Goal: Task Accomplishment & Management: Complete application form

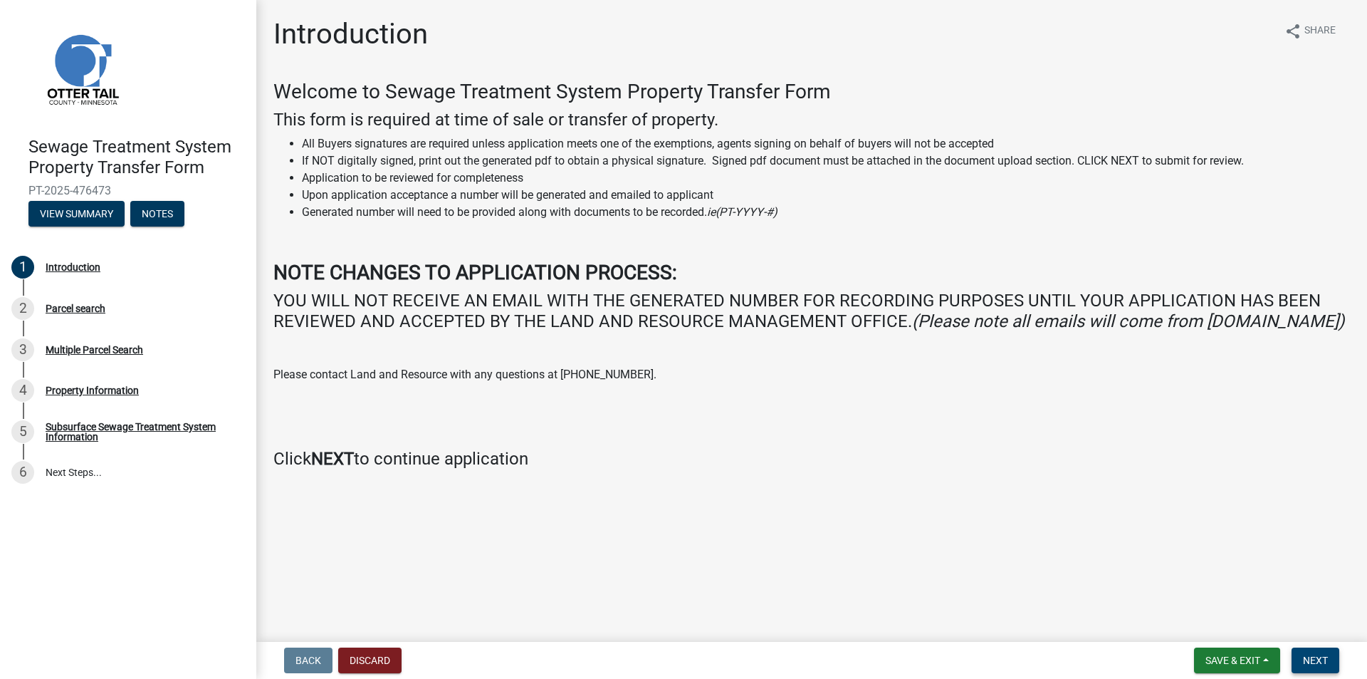
click at [1318, 662] on span "Next" at bounding box center [1315, 659] width 25 height 11
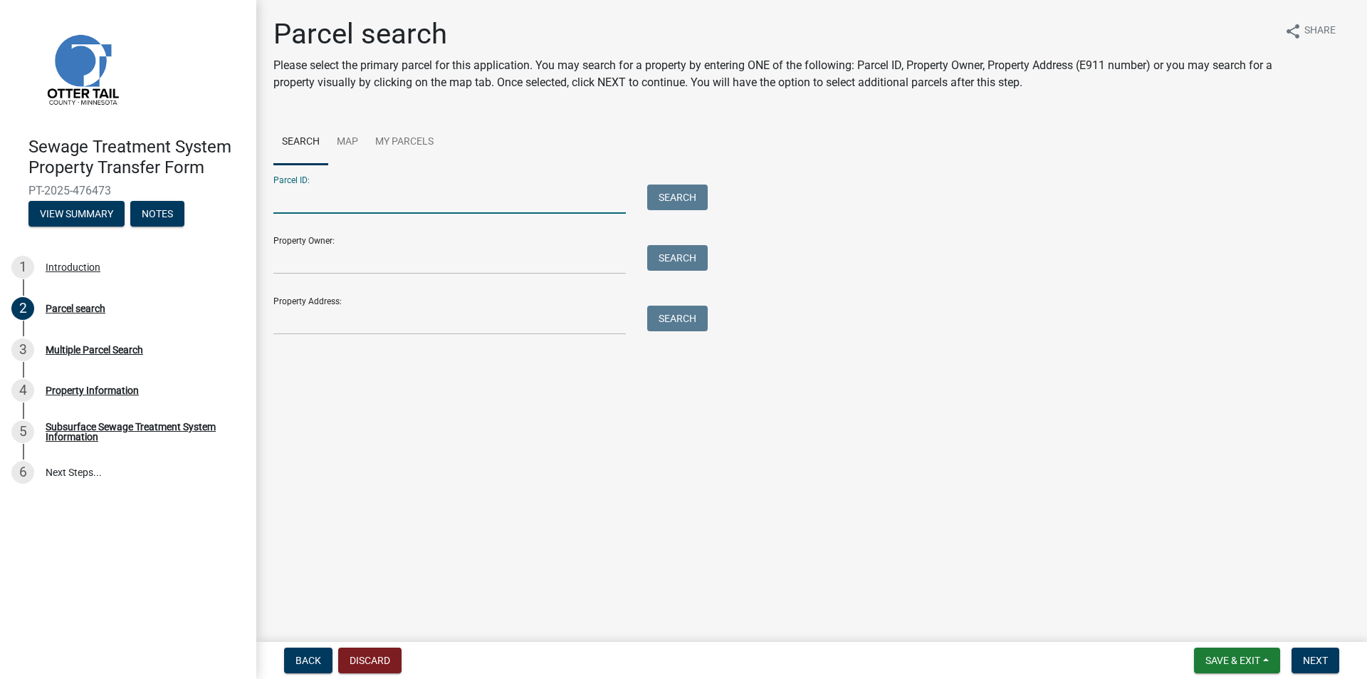
click at [444, 209] on input "Parcel ID:" at bounding box center [449, 198] width 353 height 29
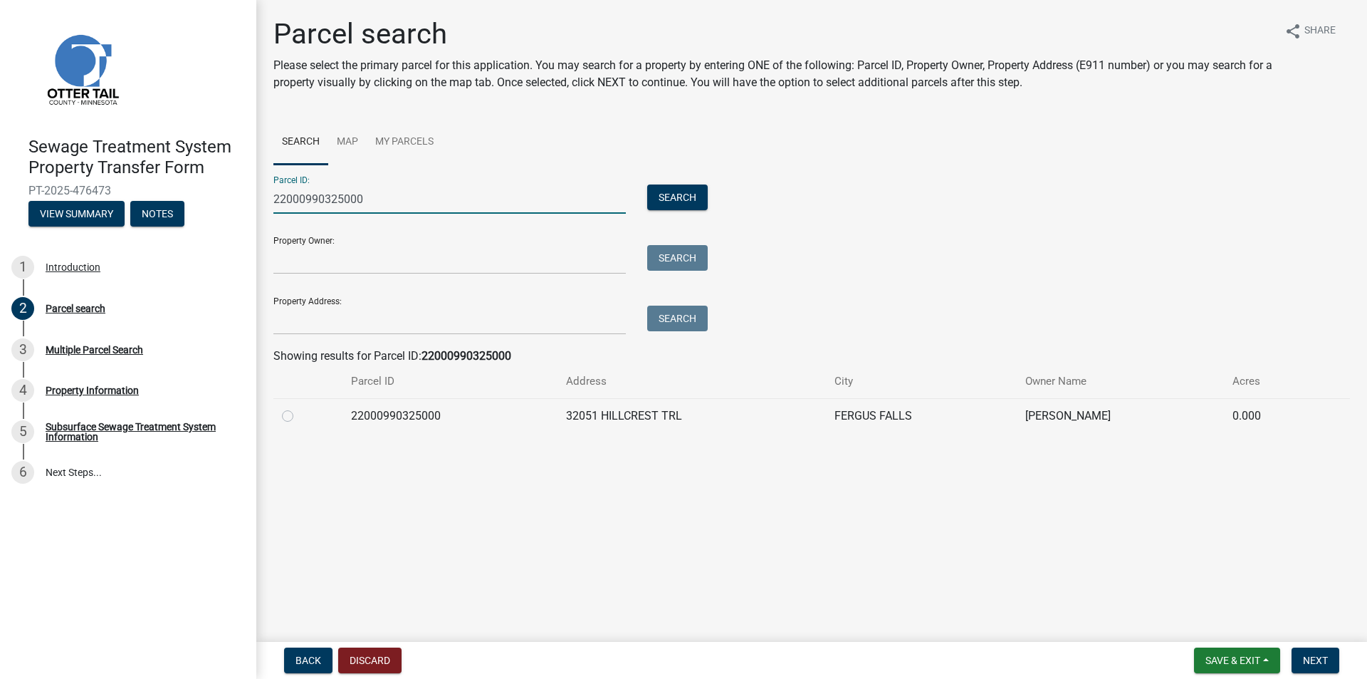
type input "22000990325000"
click at [299, 407] on label at bounding box center [299, 407] width 0 height 0
click at [299, 417] on input "radio" at bounding box center [303, 411] width 9 height 9
radio input "true"
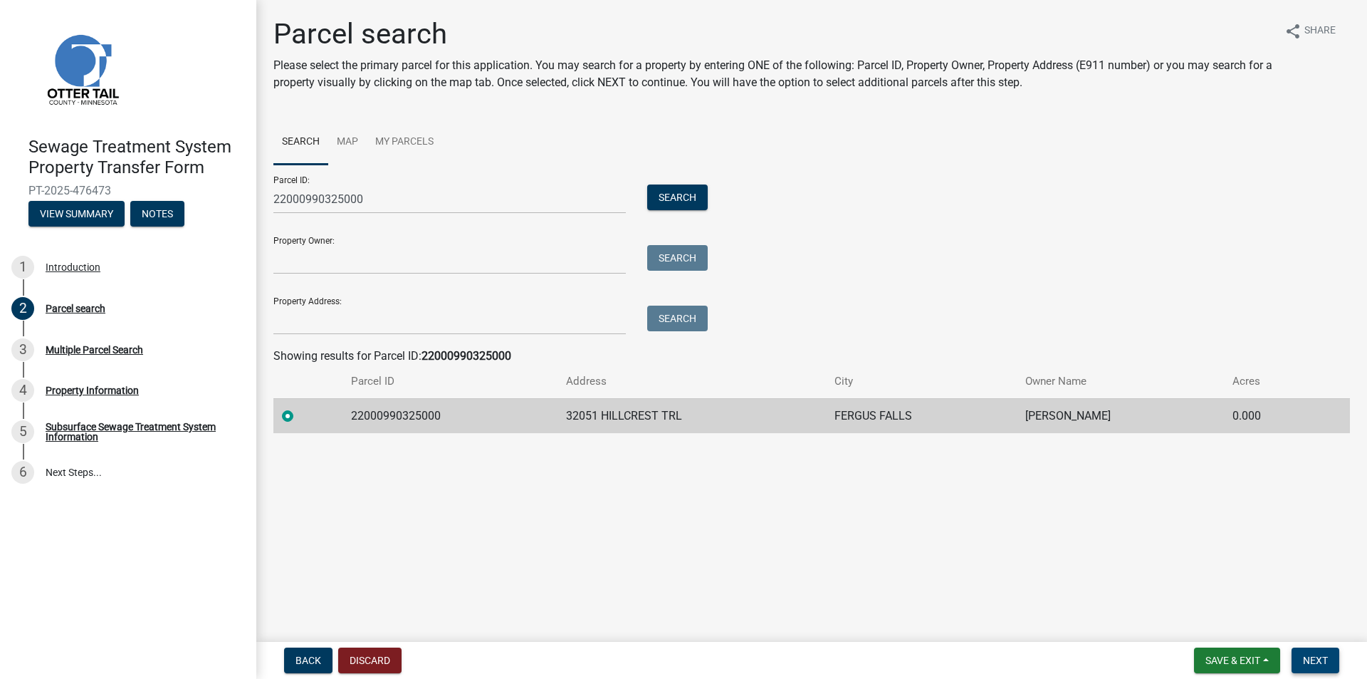
click at [1312, 658] on span "Next" at bounding box center [1315, 659] width 25 height 11
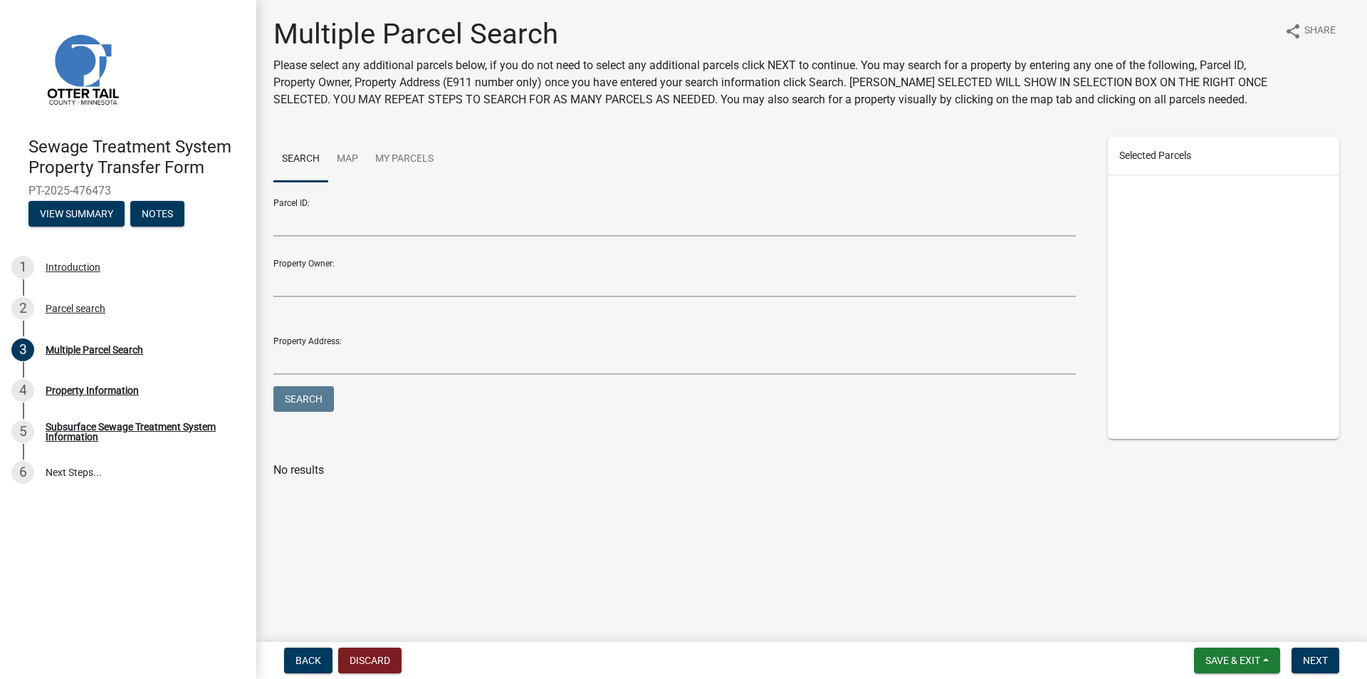
click at [340, 202] on div "Parcel ID:" at bounding box center [674, 211] width 803 height 49
click at [330, 214] on input "Parcel ID:" at bounding box center [674, 221] width 803 height 29
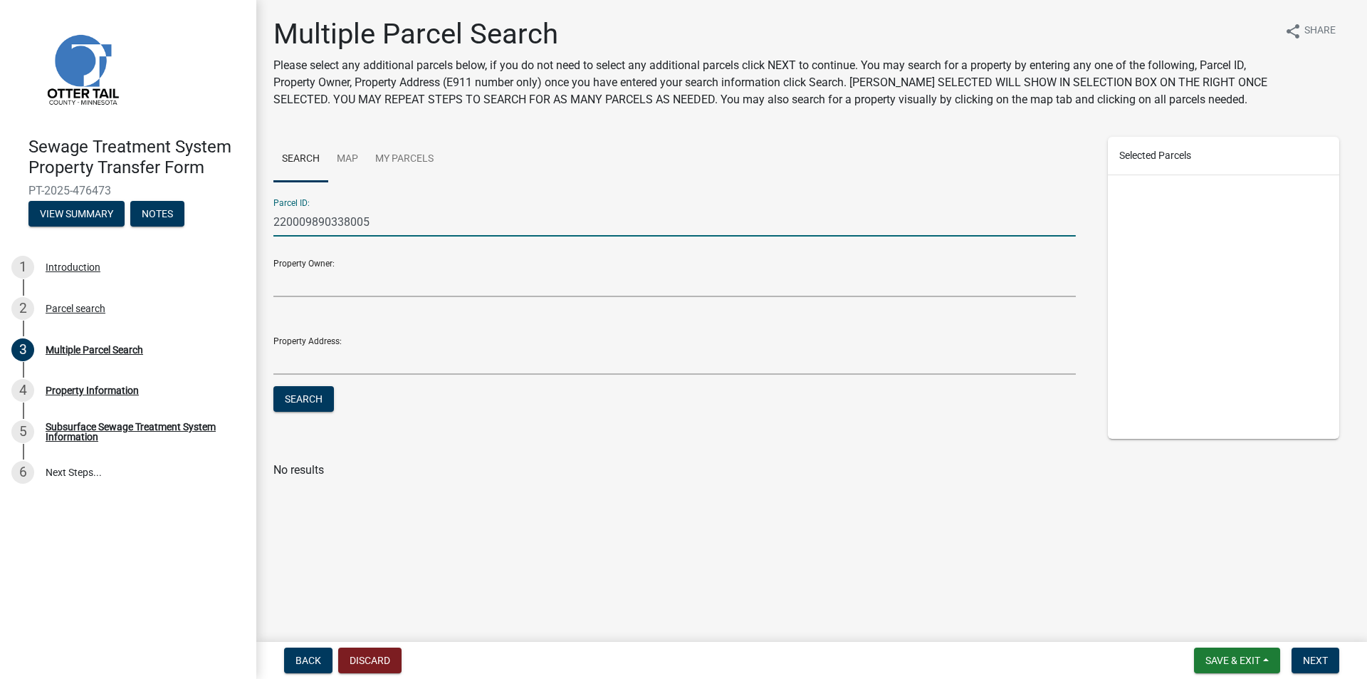
click at [273, 386] on button "Search" at bounding box center [303, 399] width 61 height 26
click at [317, 221] on input "220009890338005" at bounding box center [674, 221] width 803 height 29
type input "22000990338005"
click at [273, 386] on button "Search" at bounding box center [303, 399] width 61 height 26
click at [299, 504] on label at bounding box center [299, 504] width 0 height 0
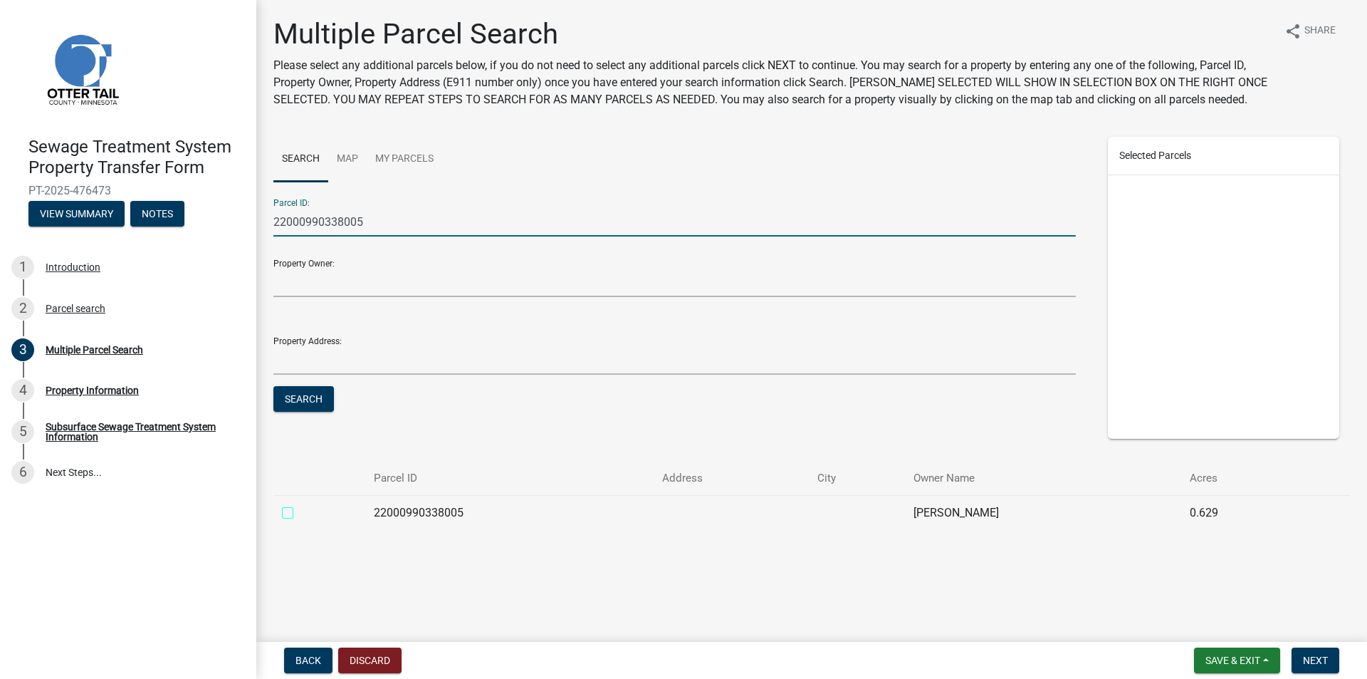
click at [299, 513] on input "checkbox" at bounding box center [303, 508] width 9 height 9
checkbox input "true"
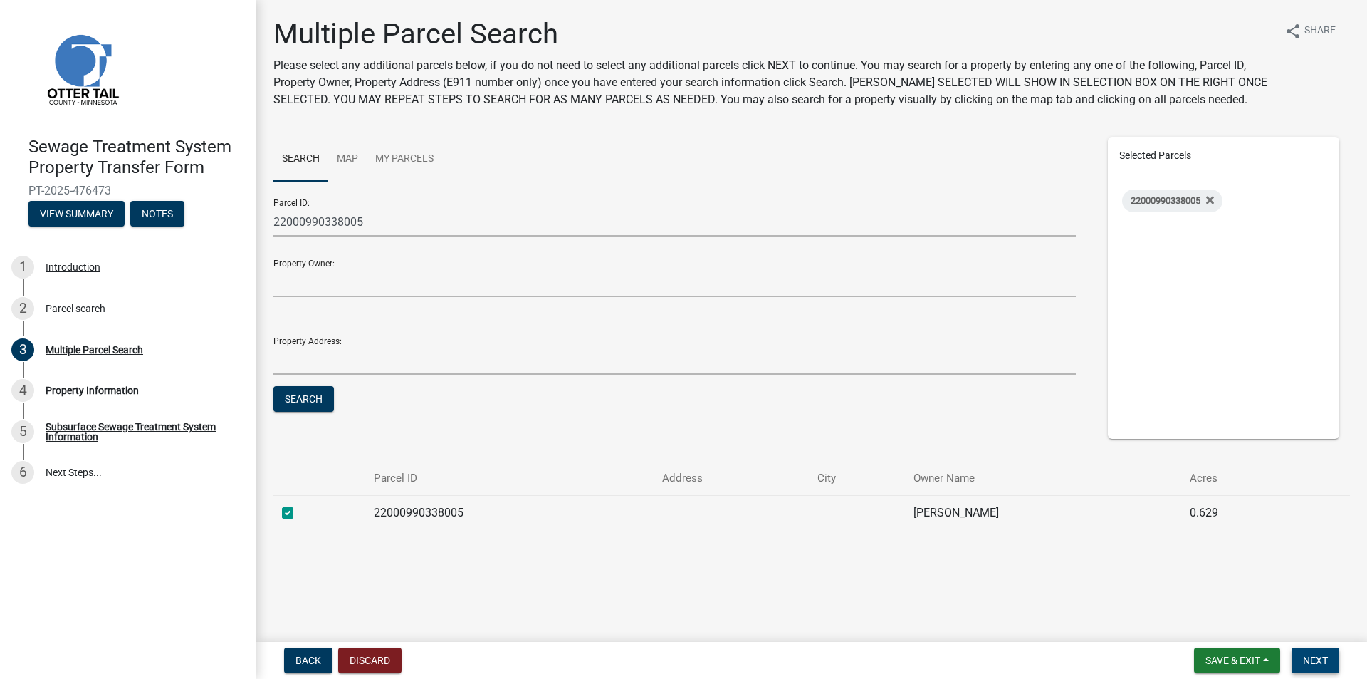
click at [1329, 655] on button "Next" at bounding box center [1316, 660] width 48 height 26
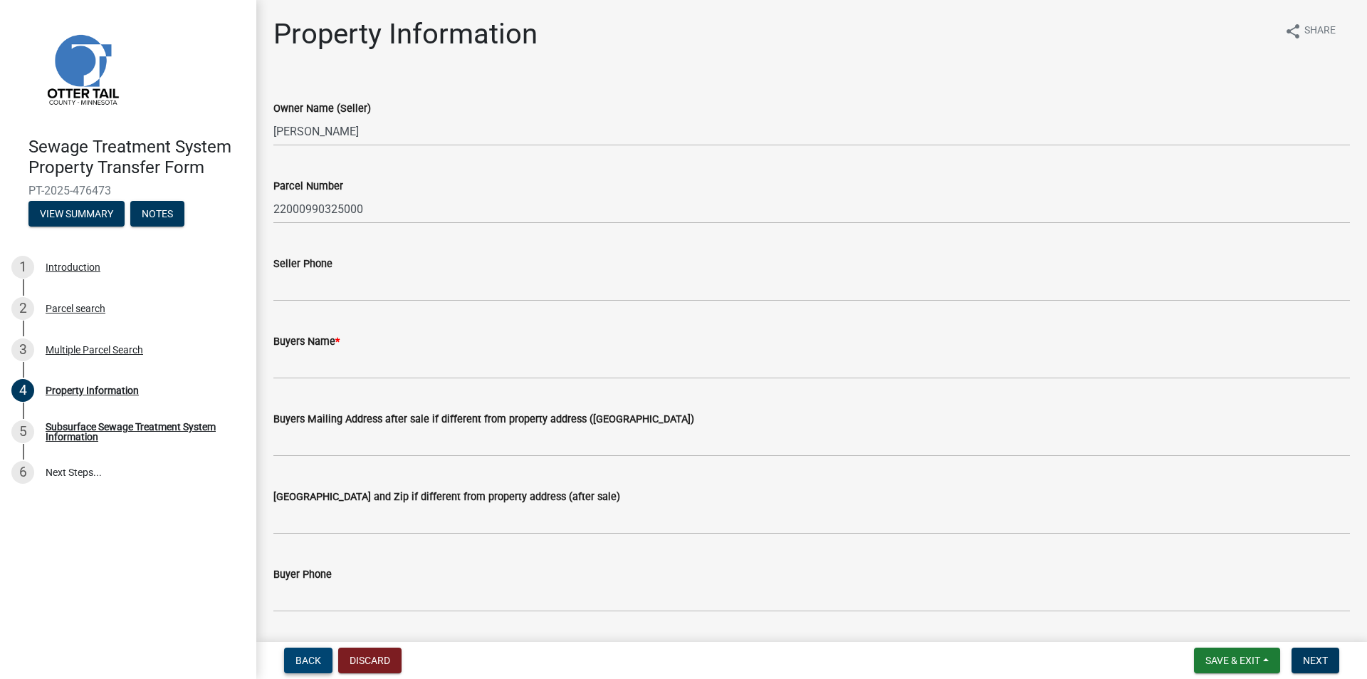
click at [321, 656] on button "Back" at bounding box center [308, 660] width 48 height 26
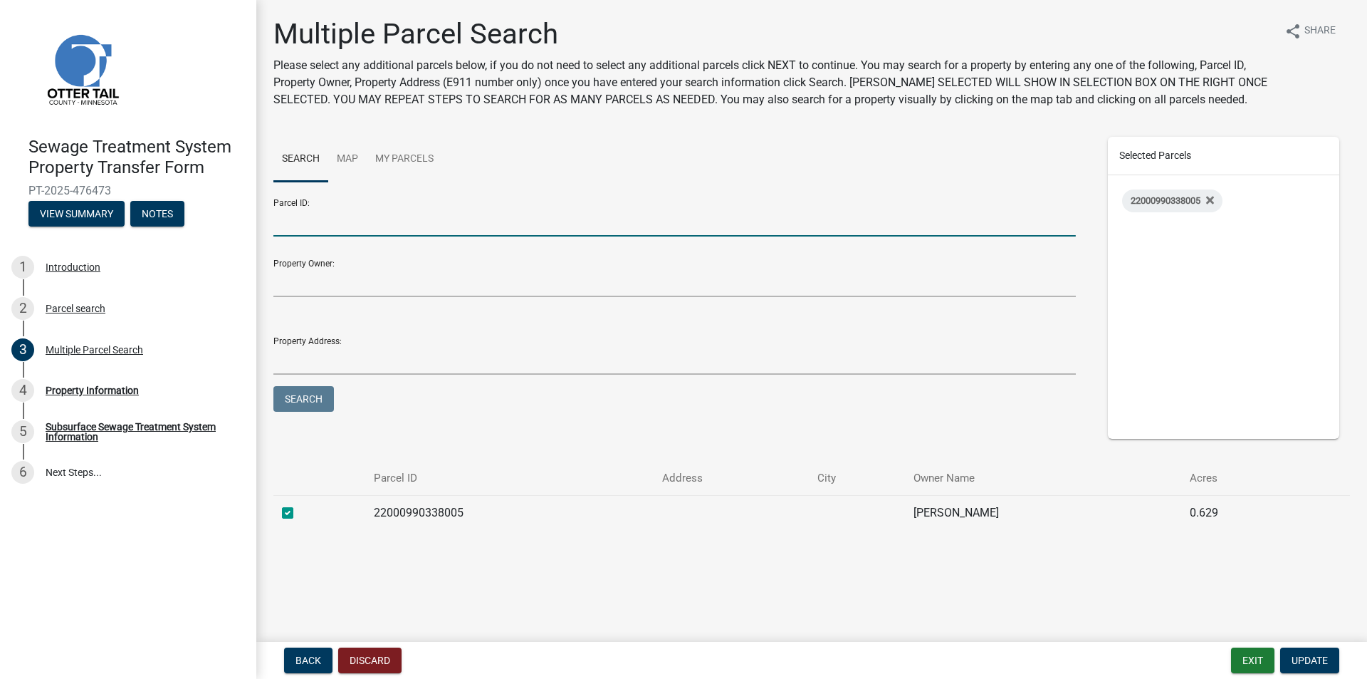
click at [381, 207] on input "Parcel ID:" at bounding box center [674, 221] width 803 height 29
type input "22000990572005"
click at [273, 386] on button "Search" at bounding box center [303, 399] width 61 height 26
click at [299, 504] on label at bounding box center [299, 504] width 0 height 0
click at [299, 513] on input "checkbox" at bounding box center [303, 508] width 9 height 9
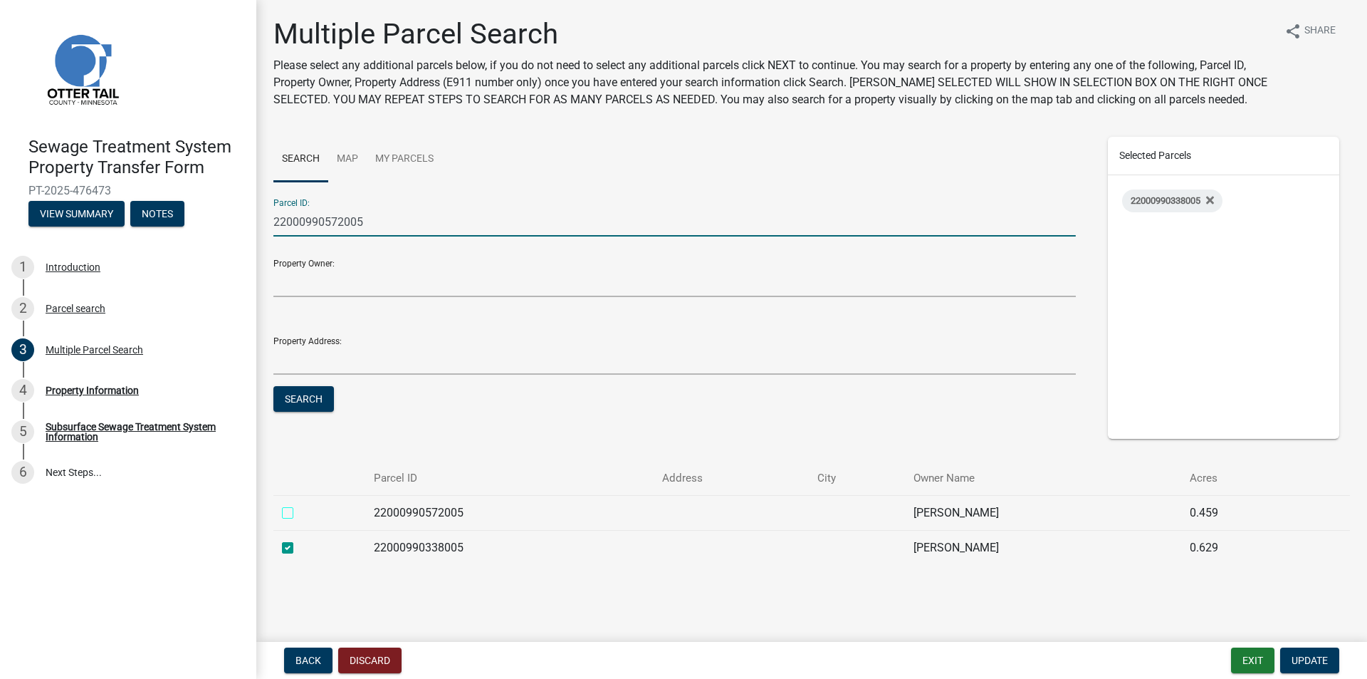
checkbox input "true"
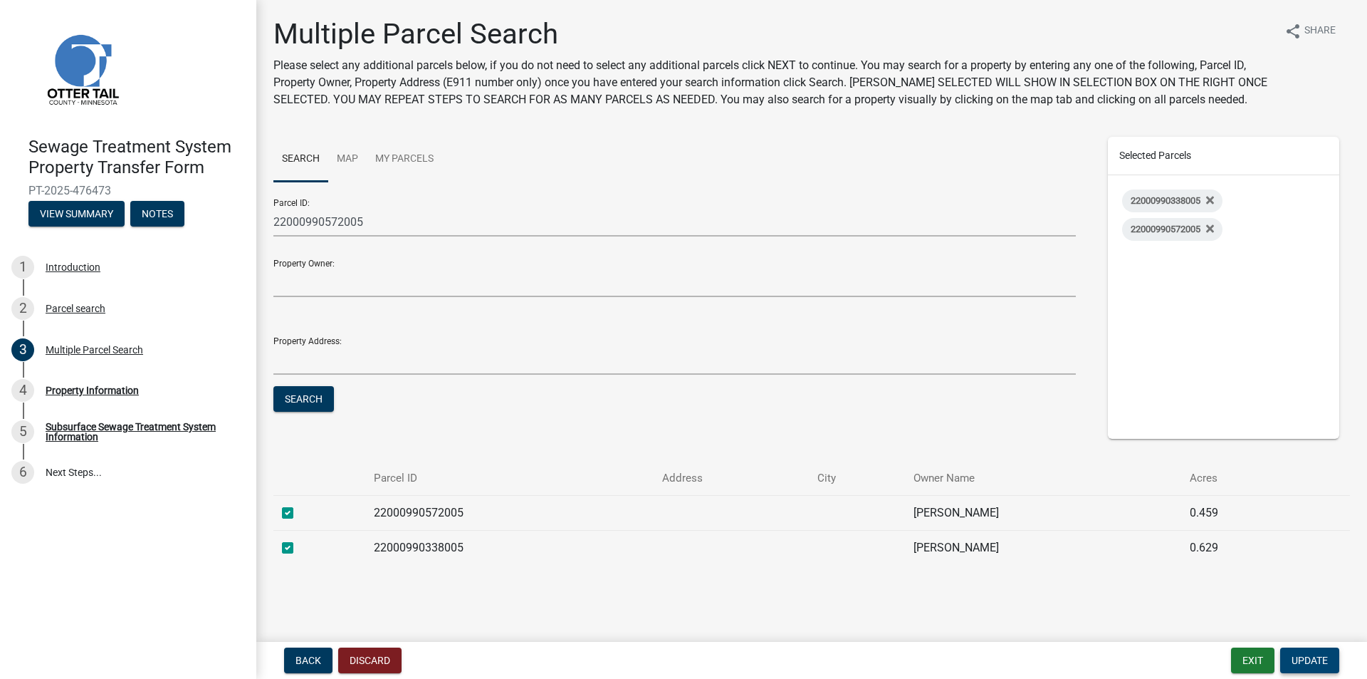
click at [1322, 654] on span "Update" at bounding box center [1310, 659] width 36 height 11
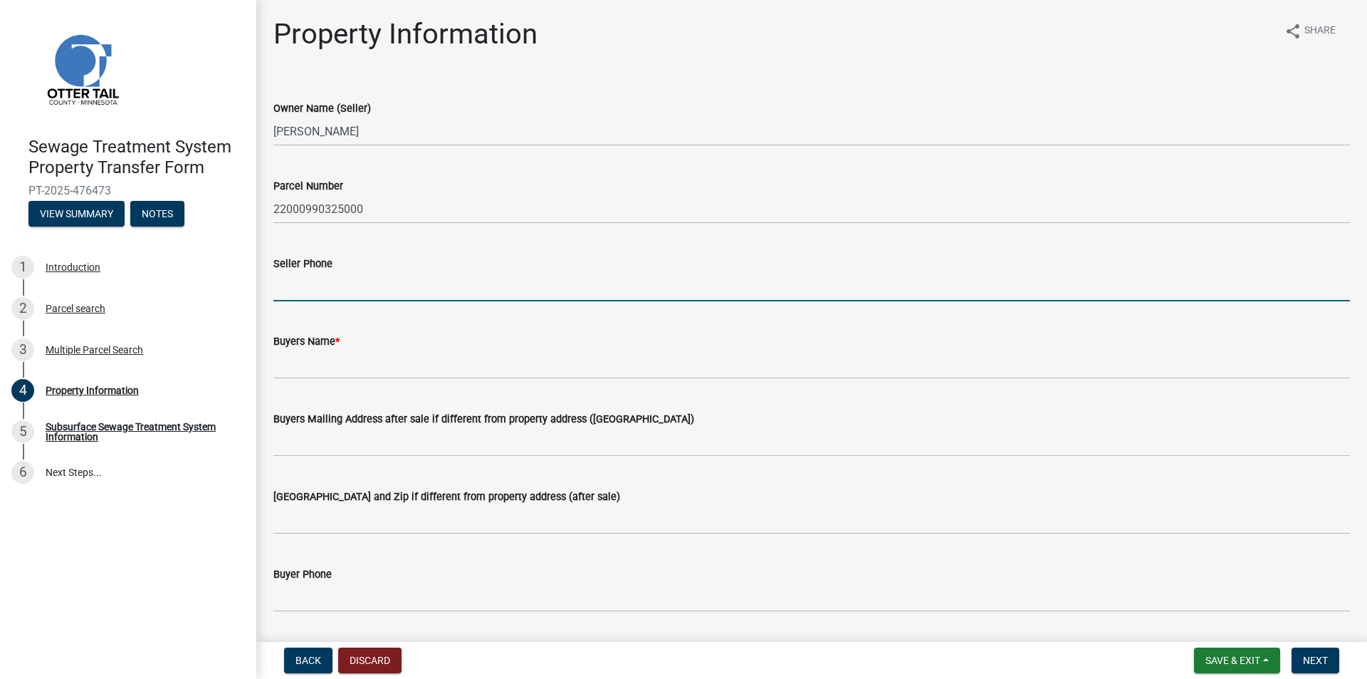
click at [438, 276] on input "Seller Phone" at bounding box center [811, 286] width 1077 height 29
type input "2187313387"
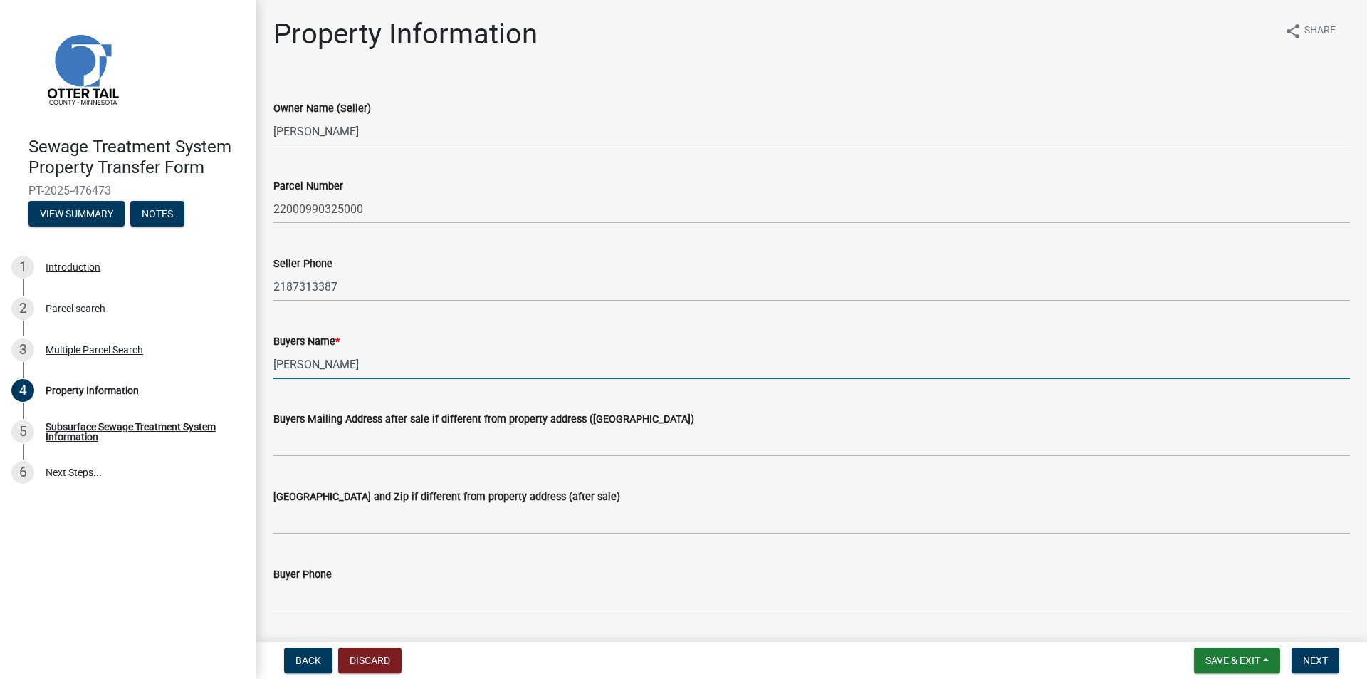
type input "[PERSON_NAME]"
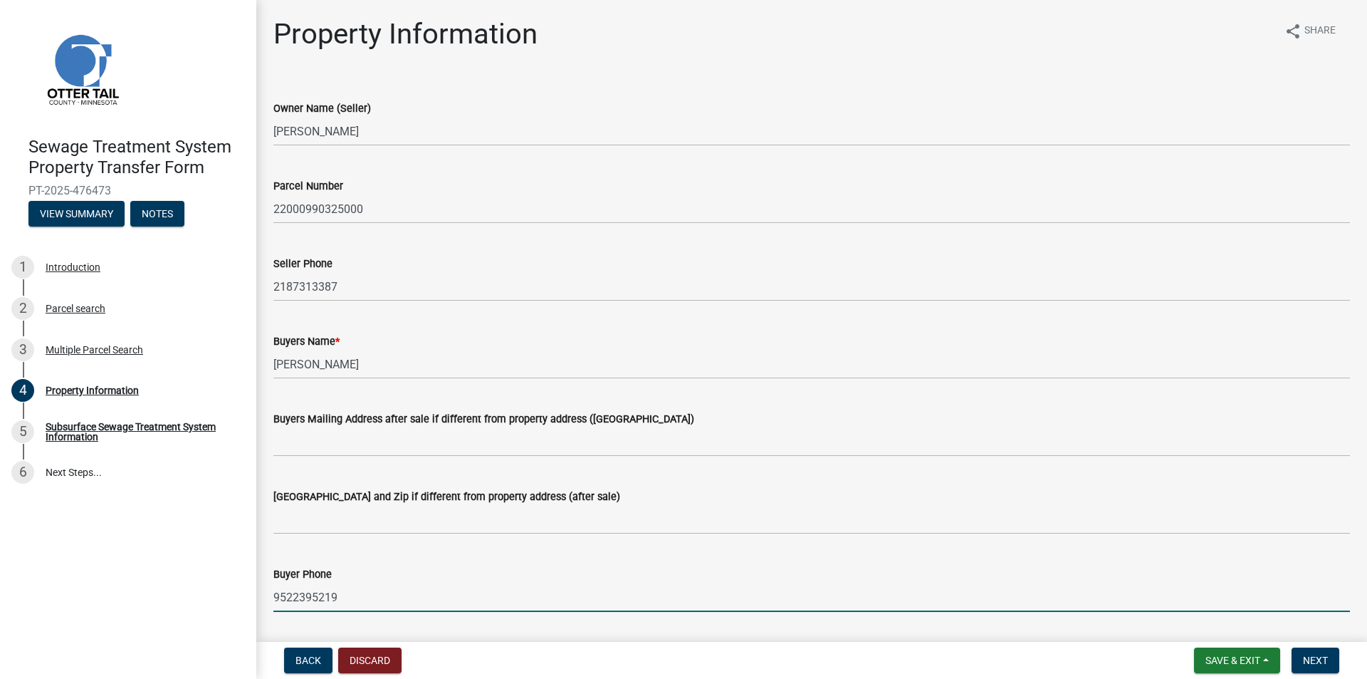
type input "9522395219"
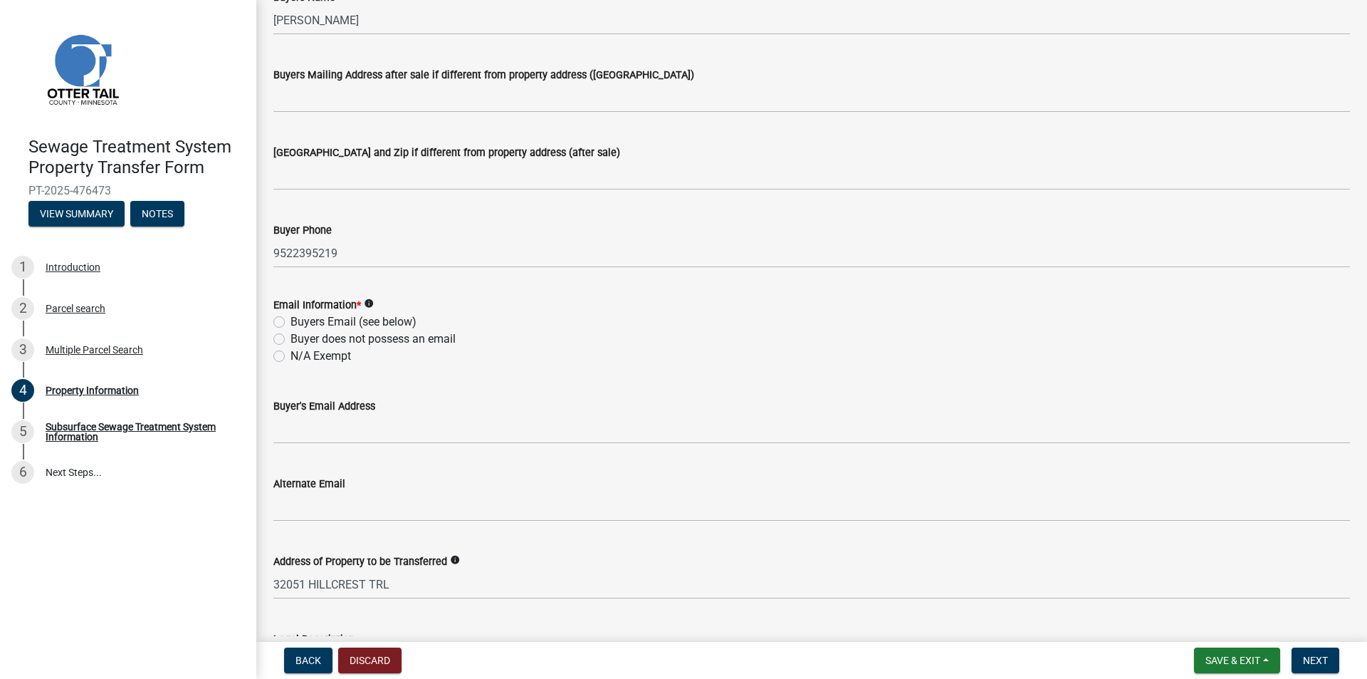
click at [299, 323] on label "Buyers Email (see below)" at bounding box center [354, 321] width 126 height 17
click at [299, 323] on input "Buyers Email (see below)" at bounding box center [295, 317] width 9 height 9
radio input "true"
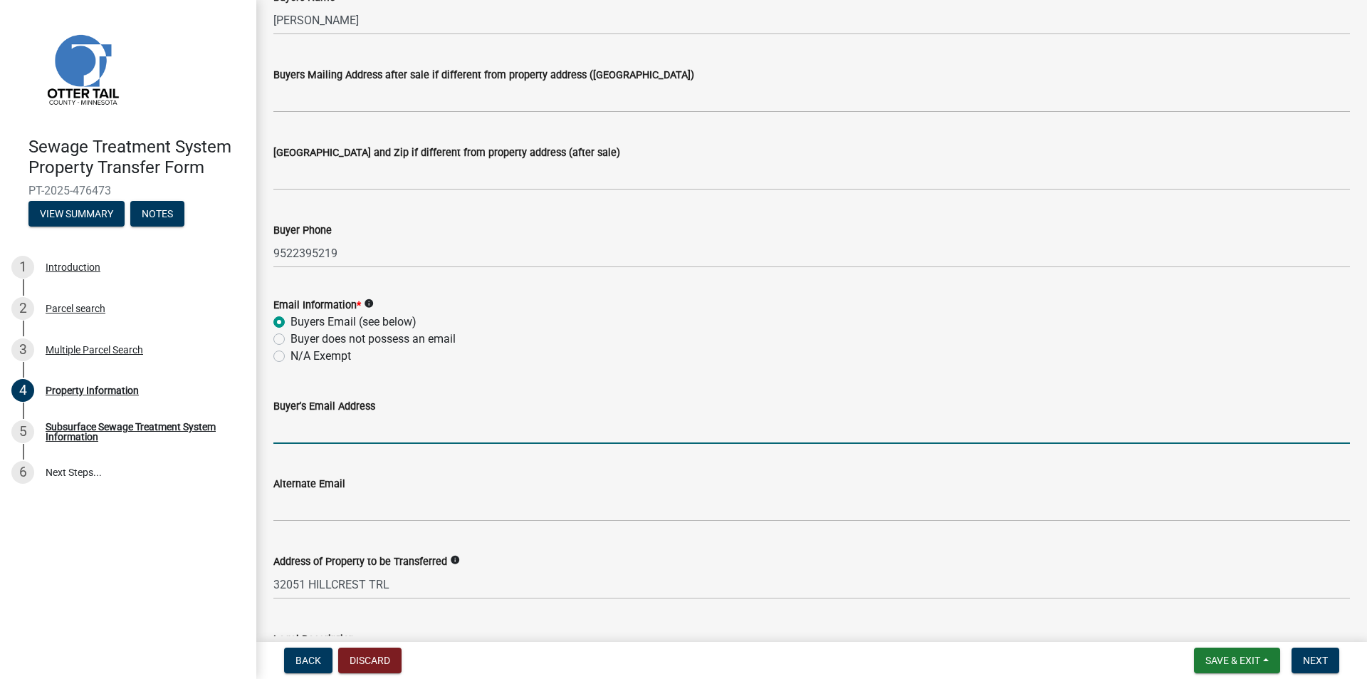
click at [325, 437] on input "Buyer's Email Address" at bounding box center [811, 428] width 1077 height 29
type input "[EMAIL_ADDRESS][DOMAIN_NAME]"
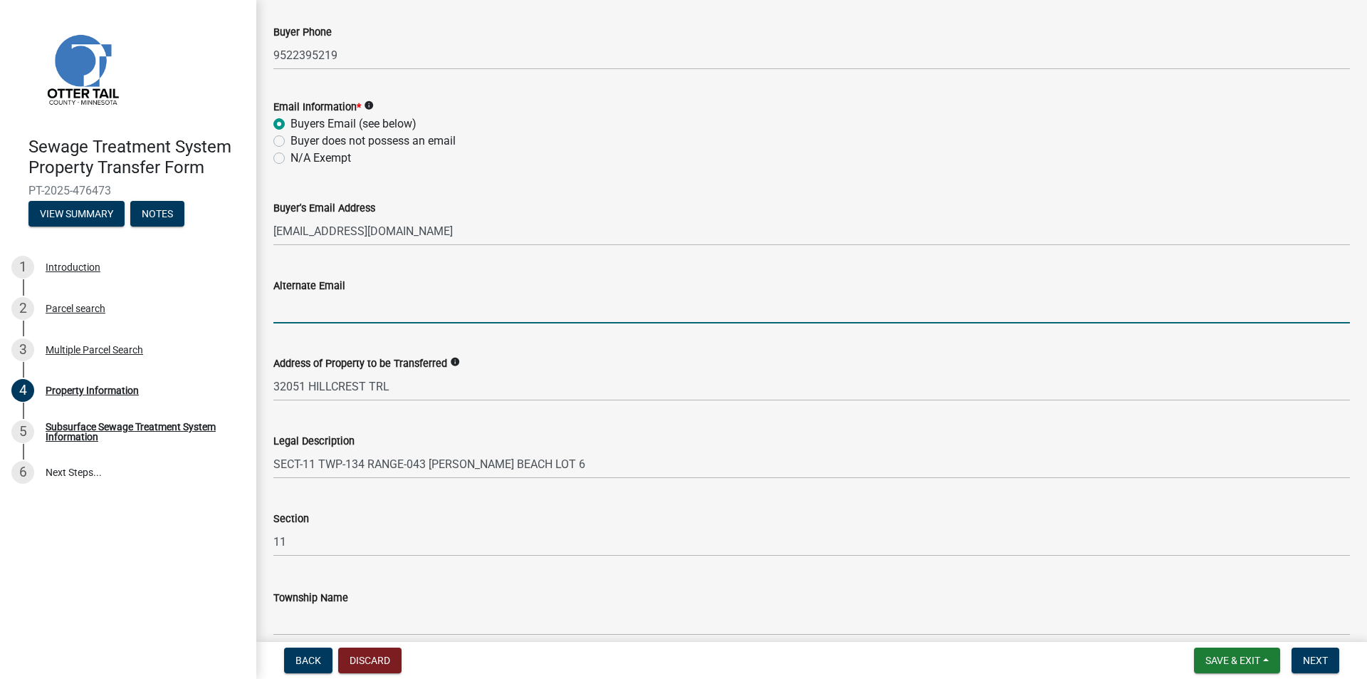
scroll to position [608, 0]
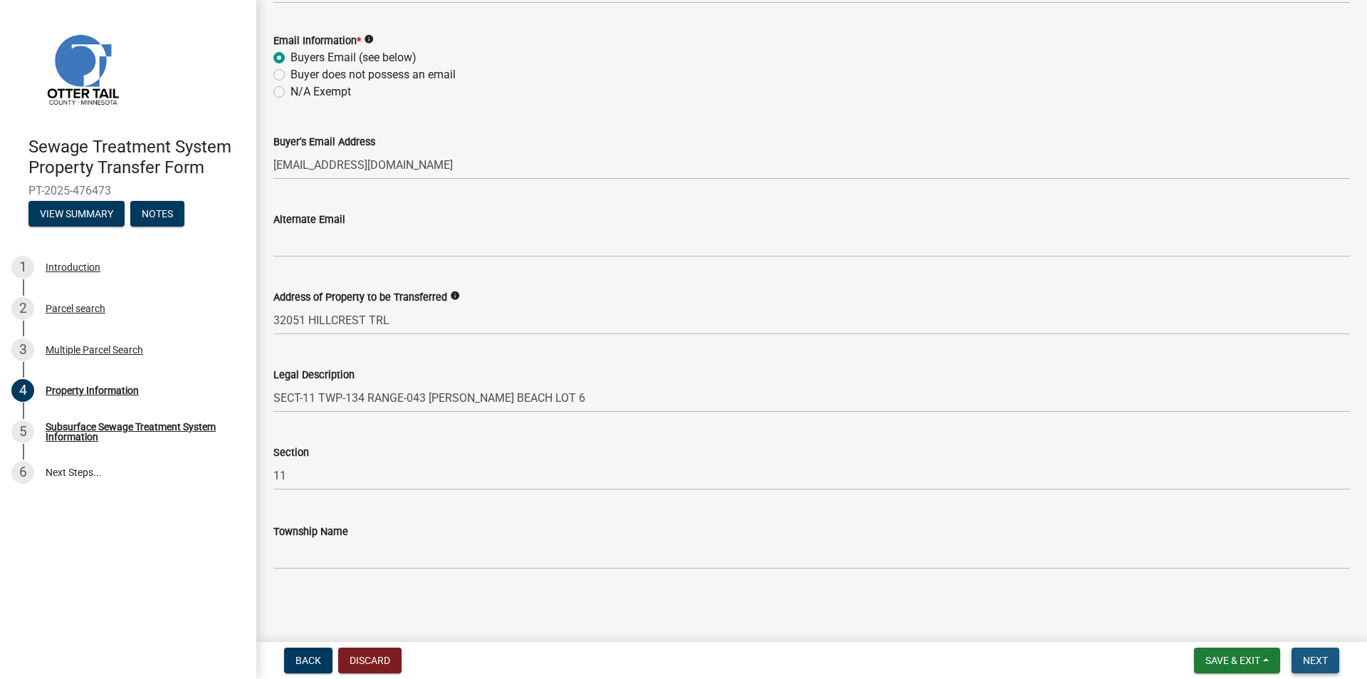
click at [1325, 659] on span "Next" at bounding box center [1315, 659] width 25 height 11
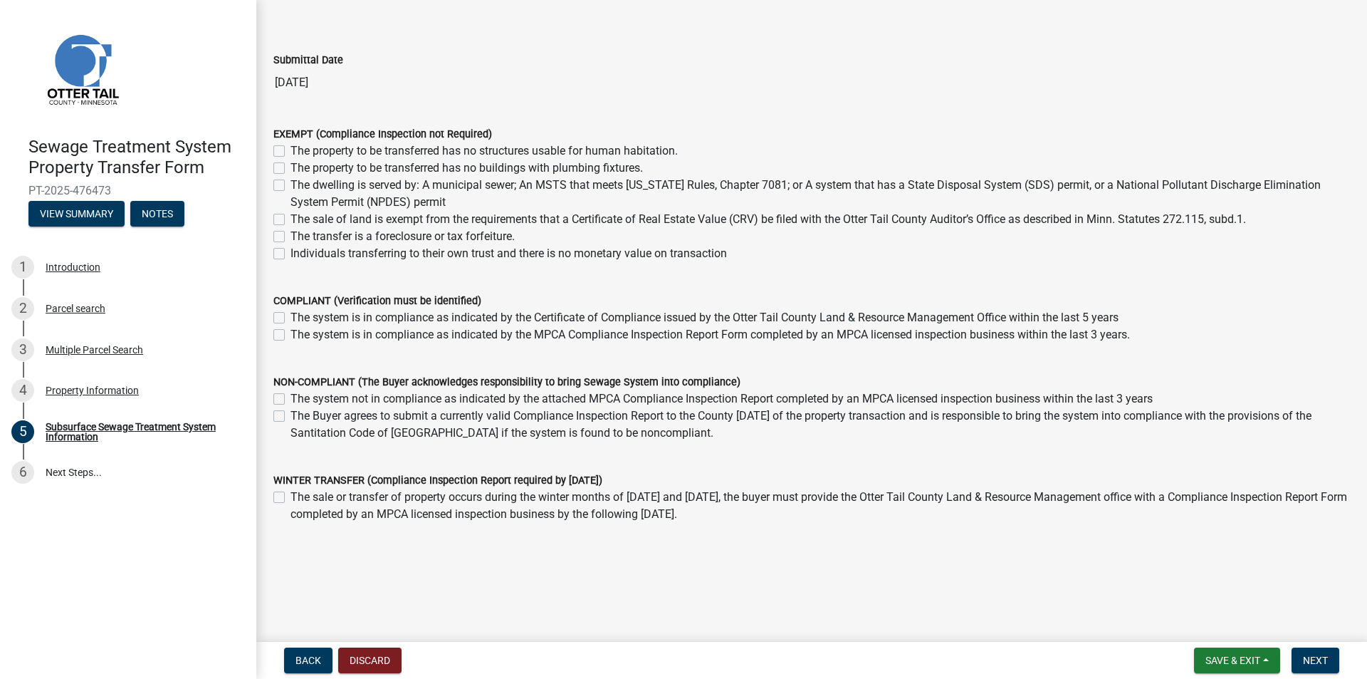
scroll to position [72, 0]
click at [362, 422] on label "The Buyer agrees to submit a currently valid Compliance Inspection Report to th…" at bounding box center [821, 424] width 1060 height 34
click at [300, 416] on input "The Buyer agrees to submit a currently valid Compliance Inspection Report to th…" at bounding box center [295, 411] width 9 height 9
checkbox input "true"
checkbox input "false"
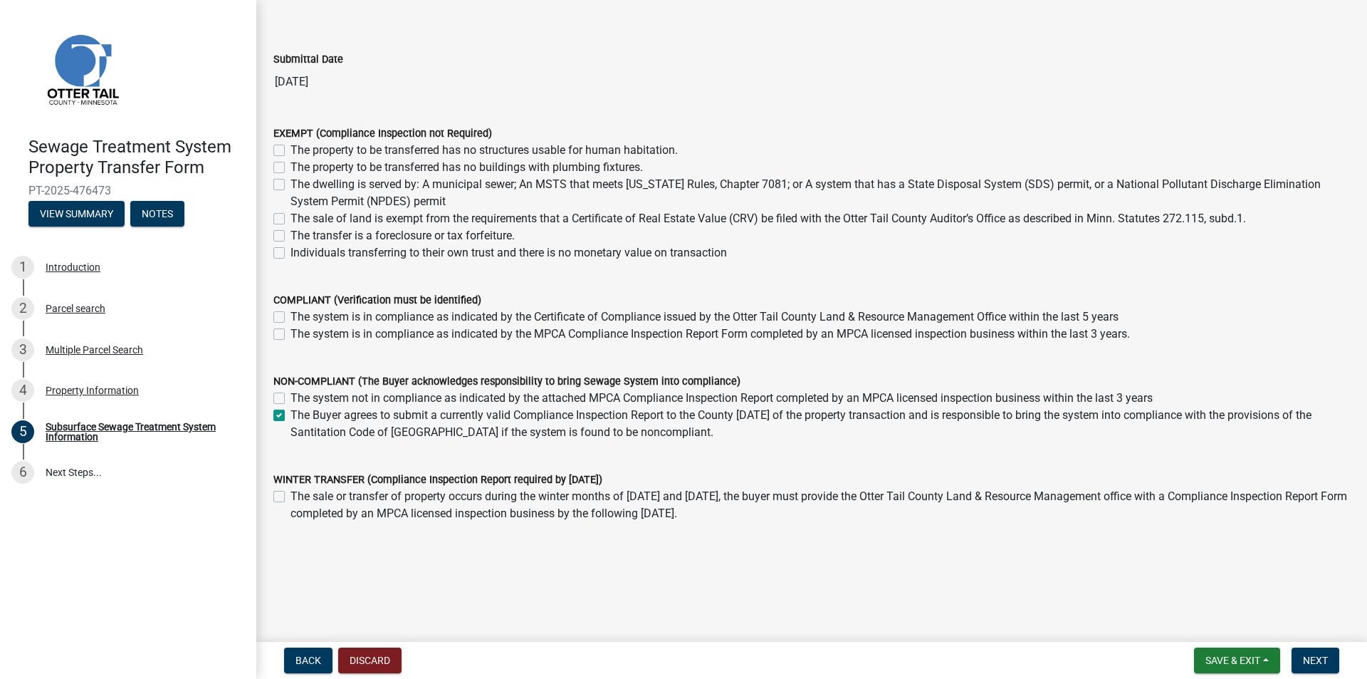
checkbox input "true"
click at [1317, 664] on span "Next" at bounding box center [1315, 659] width 25 height 11
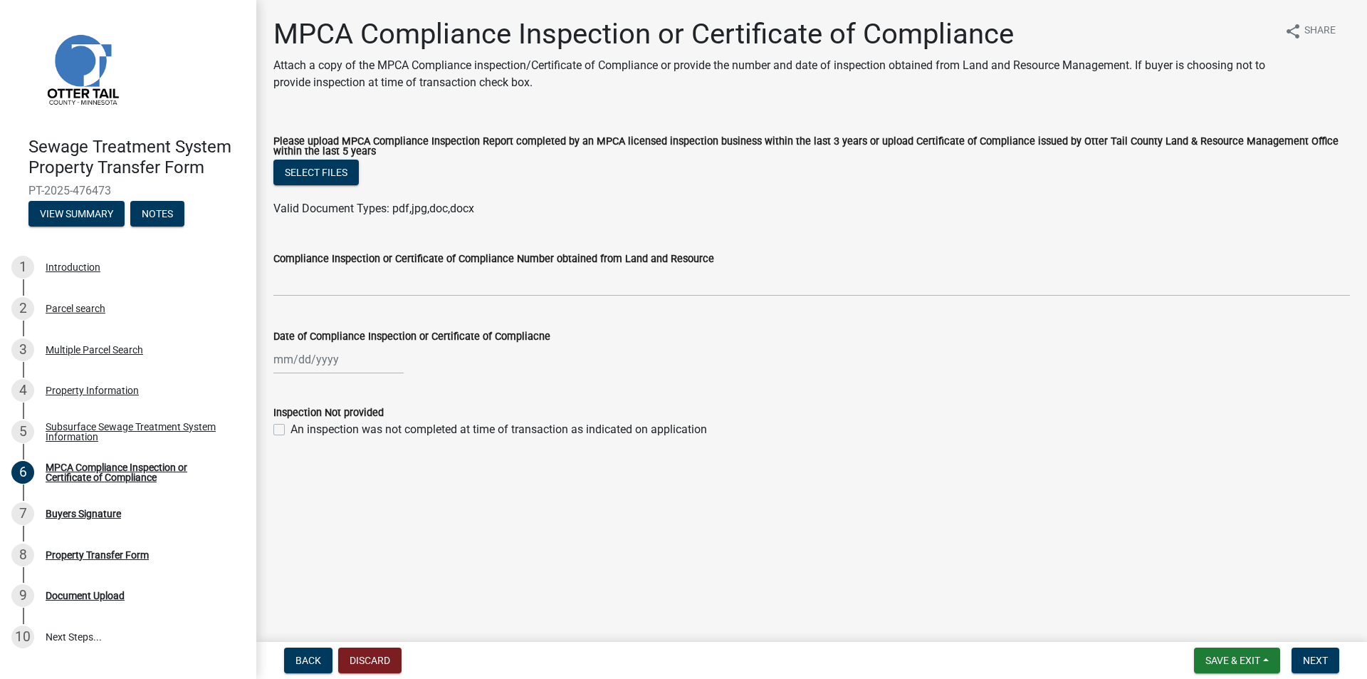
click at [333, 437] on label "An inspection was not completed at time of transaction as indicated on applicat…" at bounding box center [499, 429] width 417 height 17
click at [300, 430] on input "An inspection was not completed at time of transaction as indicated on applicat…" at bounding box center [295, 425] width 9 height 9
checkbox input "true"
click at [1315, 661] on span "Next" at bounding box center [1315, 659] width 25 height 11
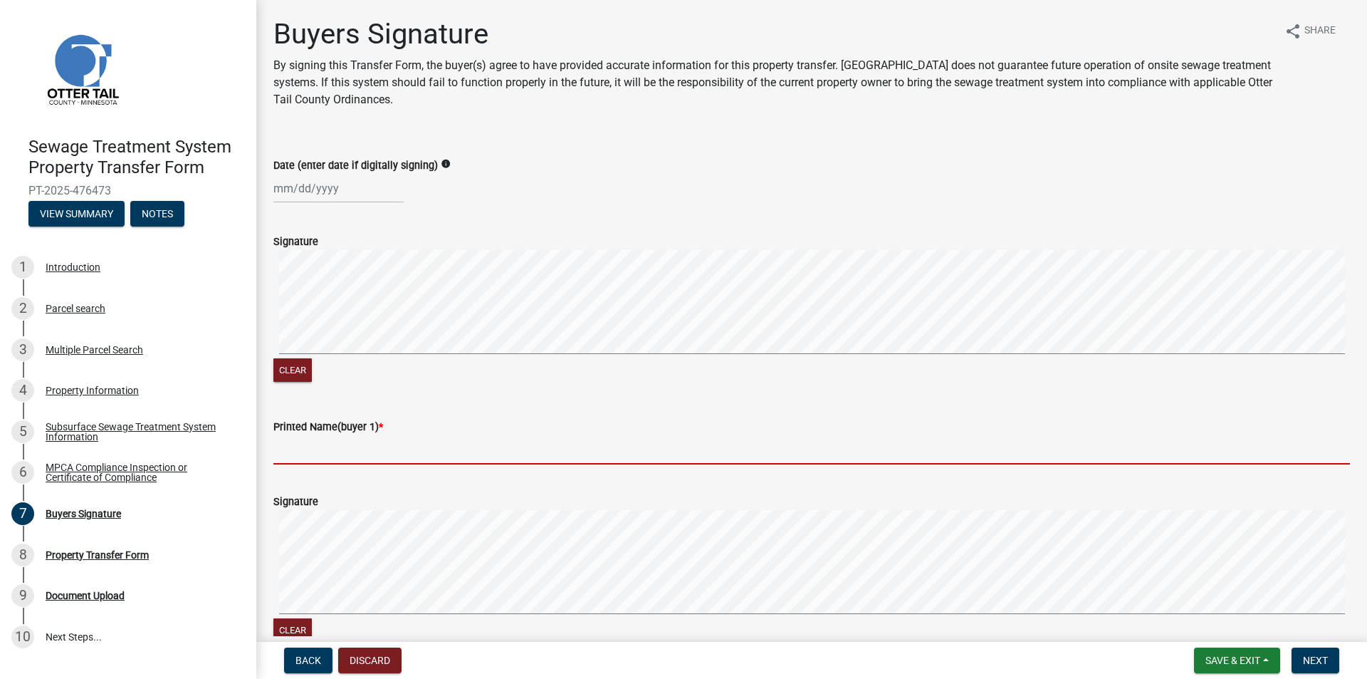
click at [362, 437] on input "Printed Name(buyer 1) *" at bounding box center [811, 449] width 1077 height 29
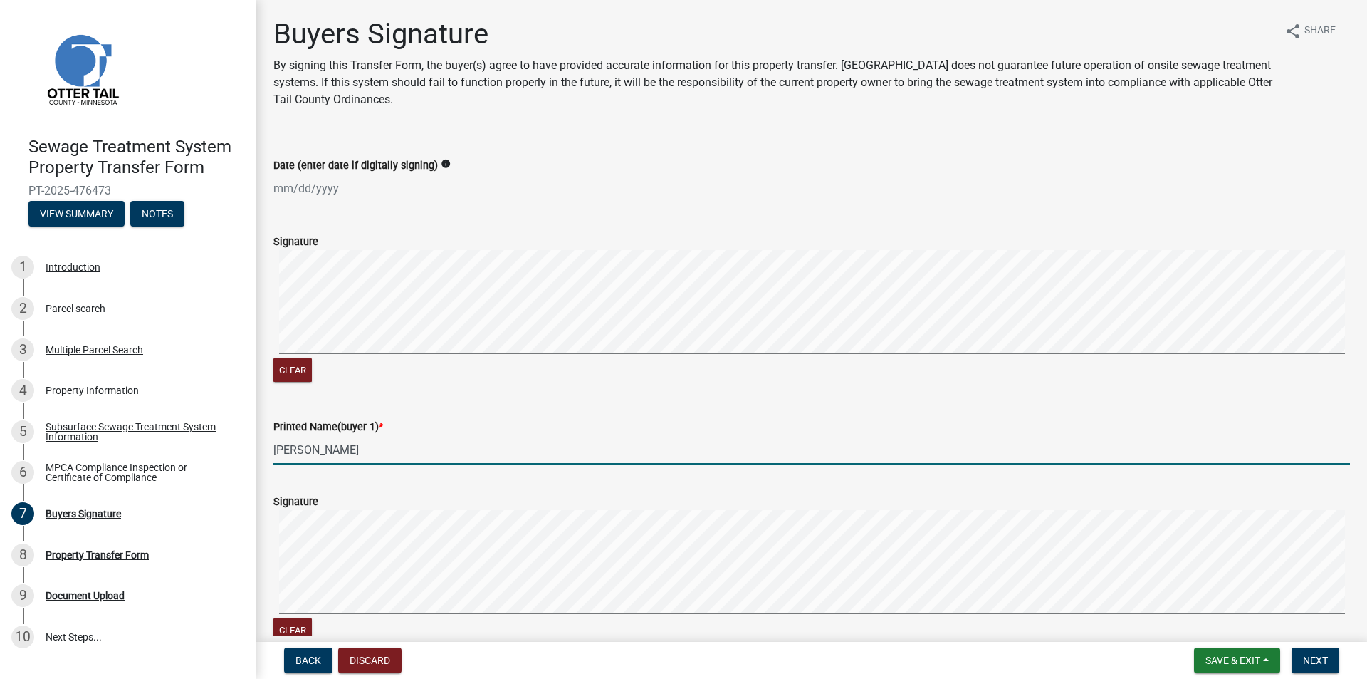
type input "[PERSON_NAME]"
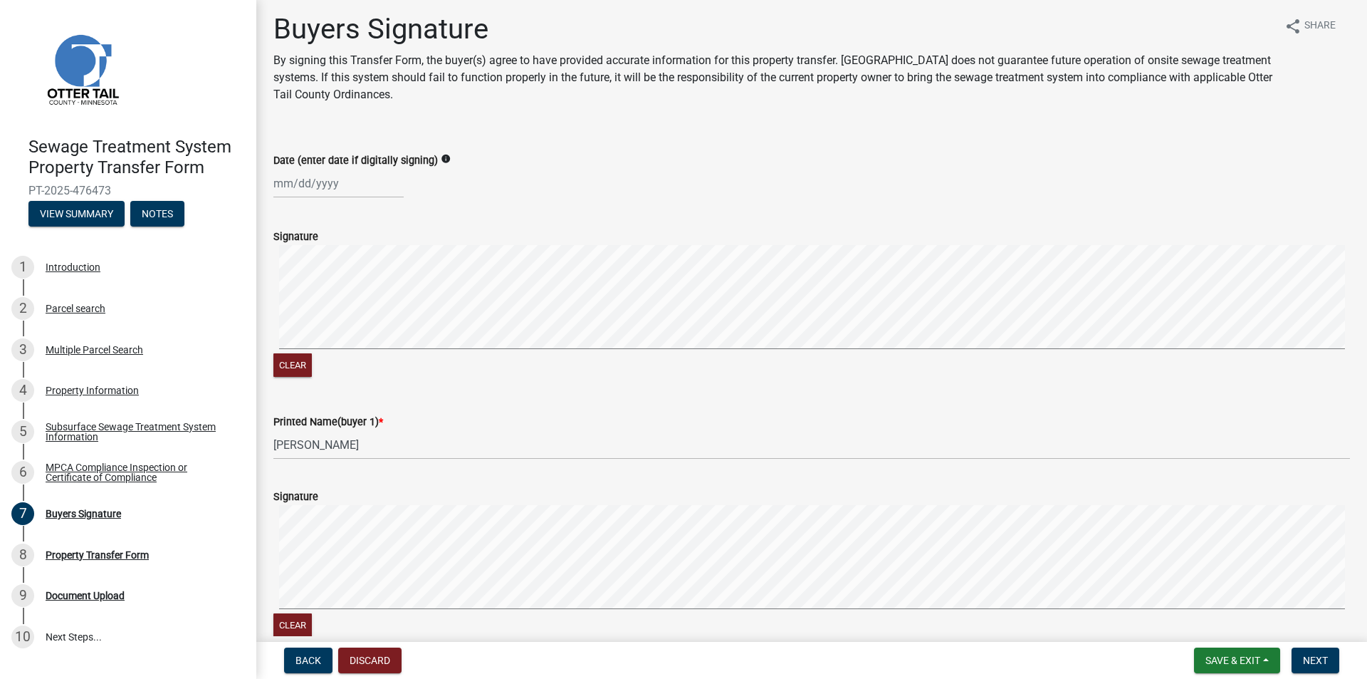
click at [1312, 641] on div "Sewage Treatment System Property Transfer Form PT-2025-476473 View Summary Note…" at bounding box center [683, 339] width 1367 height 679
click at [1312, 647] on button "Next" at bounding box center [1316, 660] width 48 height 26
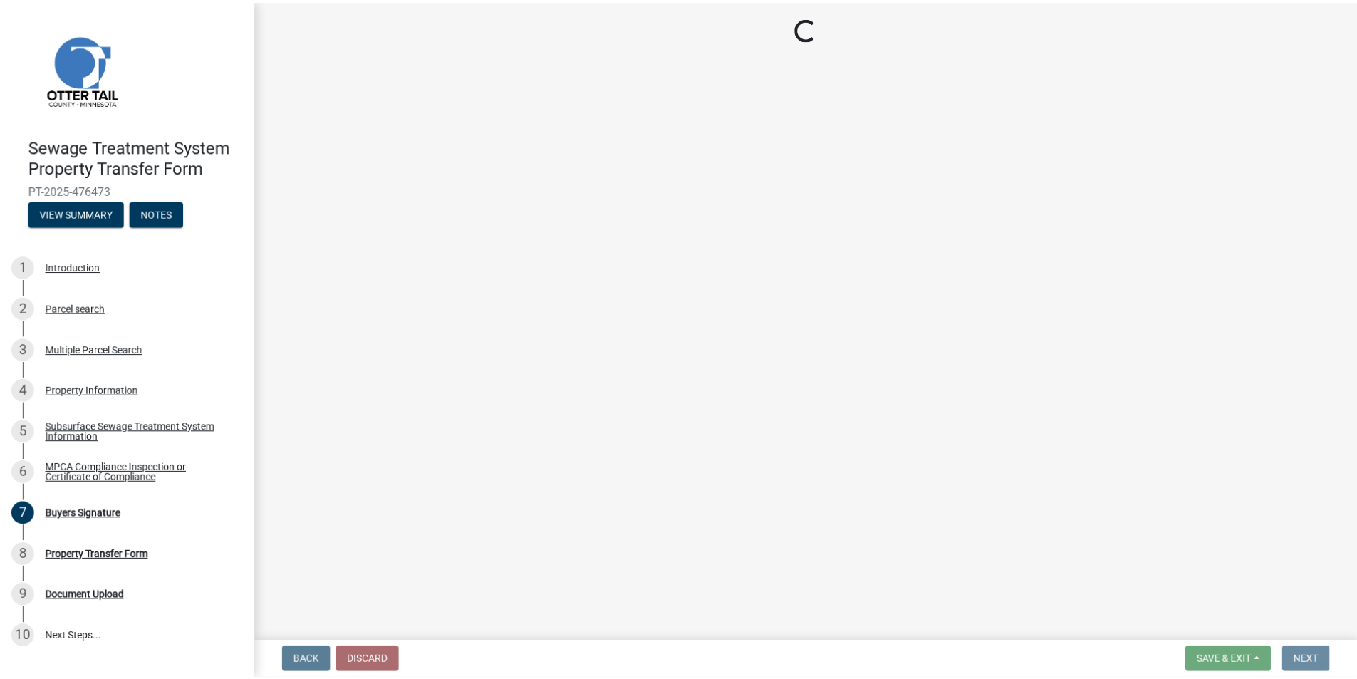
scroll to position [0, 0]
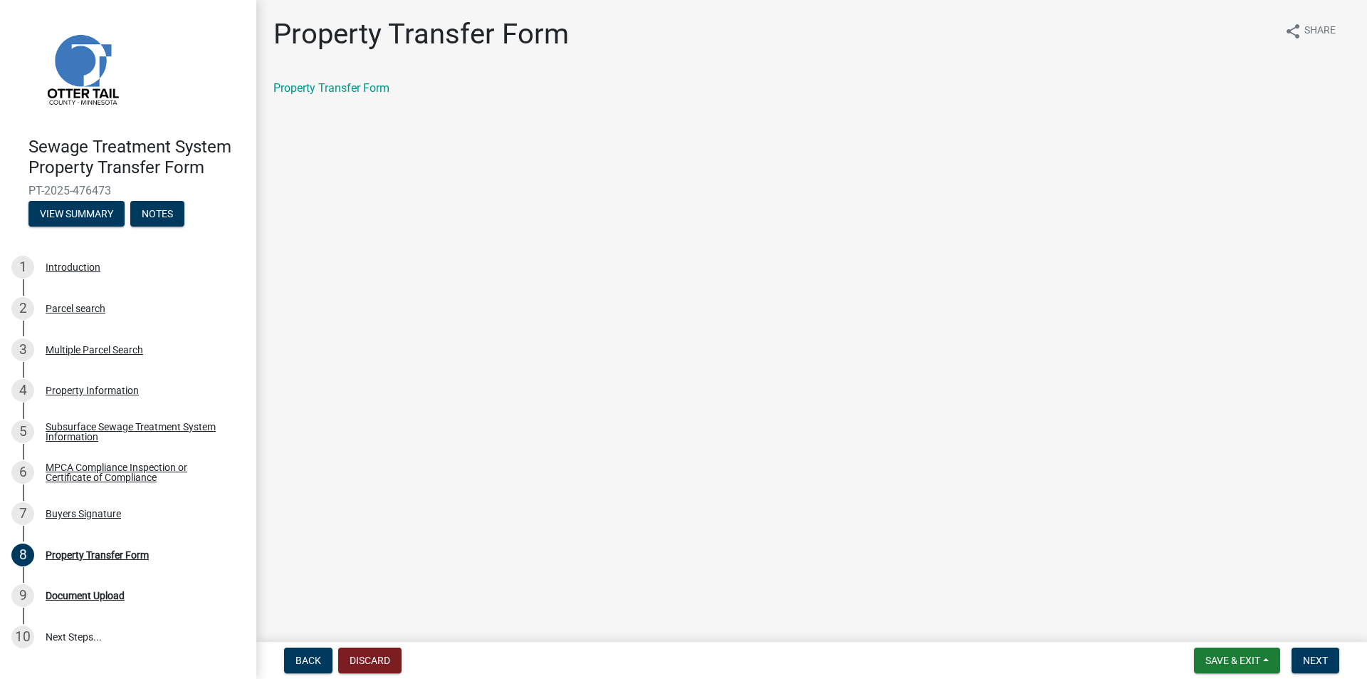
click at [286, 73] on div "Property Transfer Form share Share Property Transfer Form" at bounding box center [812, 69] width 1098 height 104
click at [291, 84] on link "Property Transfer Form" at bounding box center [331, 88] width 116 height 14
click at [1321, 658] on span "Next" at bounding box center [1315, 659] width 25 height 11
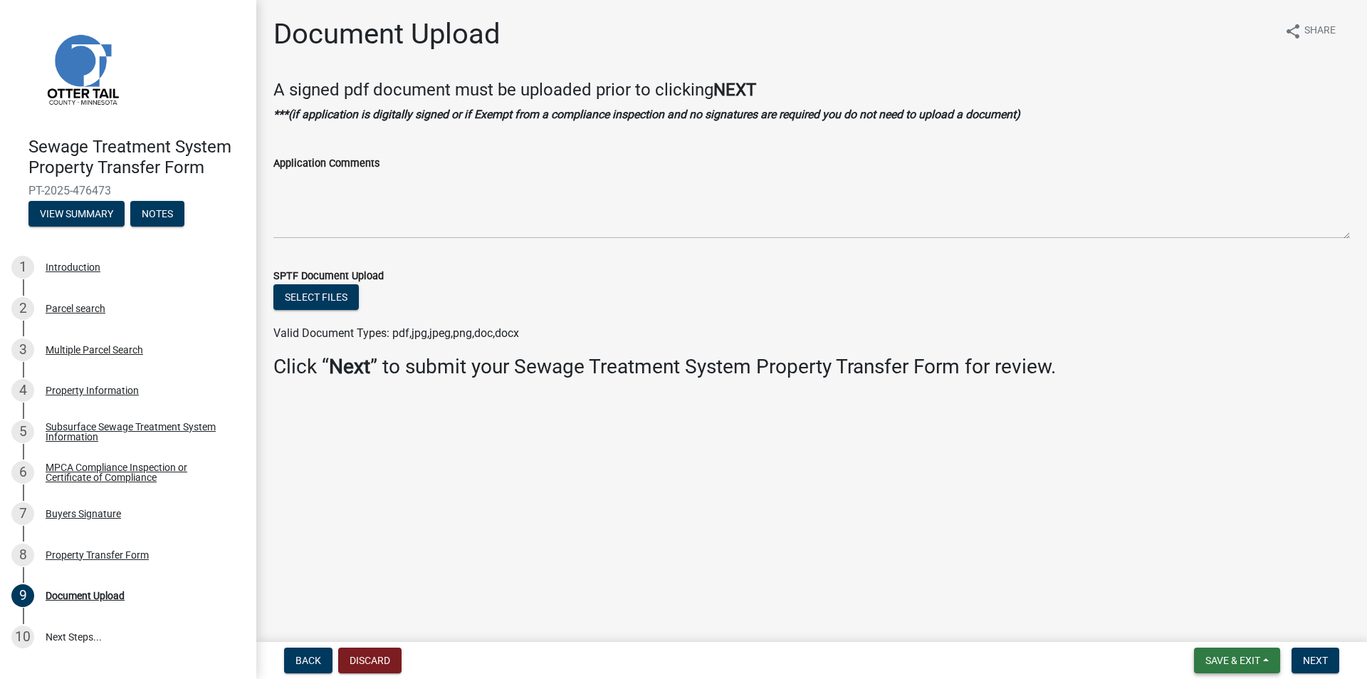
click at [1226, 659] on span "Save & Exit" at bounding box center [1233, 659] width 55 height 11
click at [1214, 626] on button "Save & Exit" at bounding box center [1223, 623] width 114 height 34
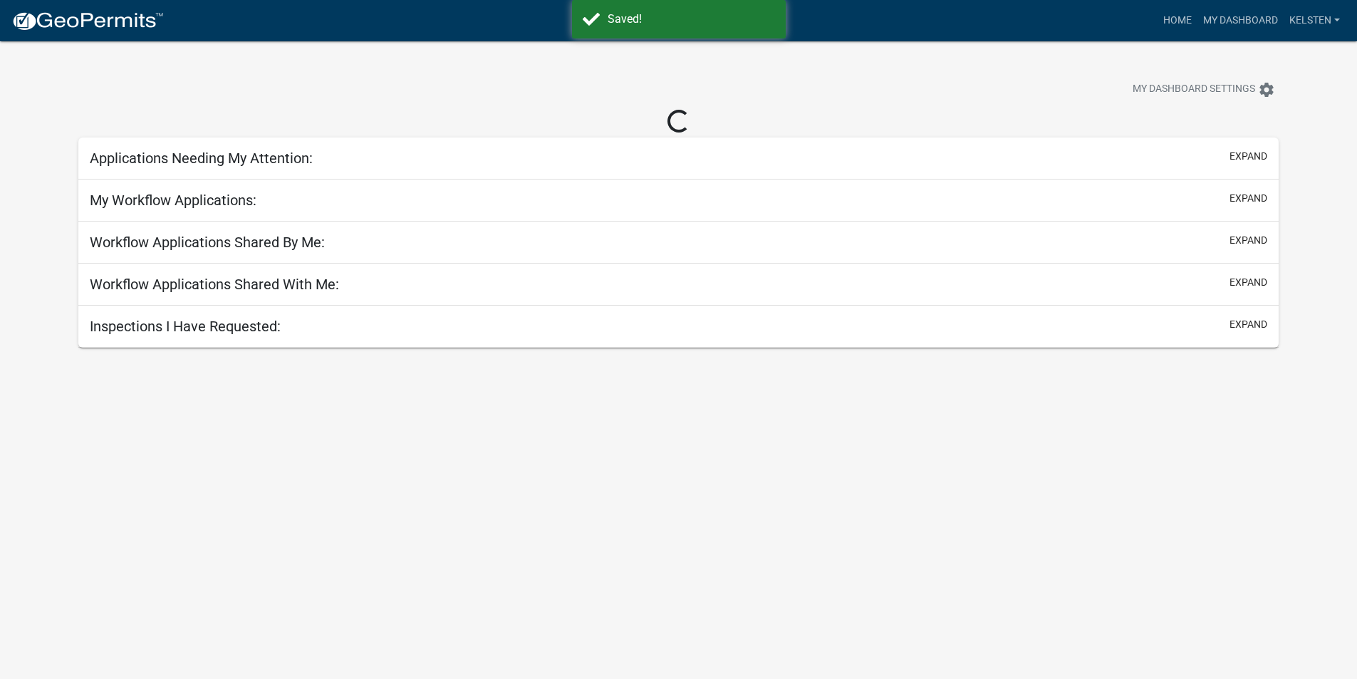
select select "3: 100"
